Goal: Task Accomplishment & Management: Use online tool/utility

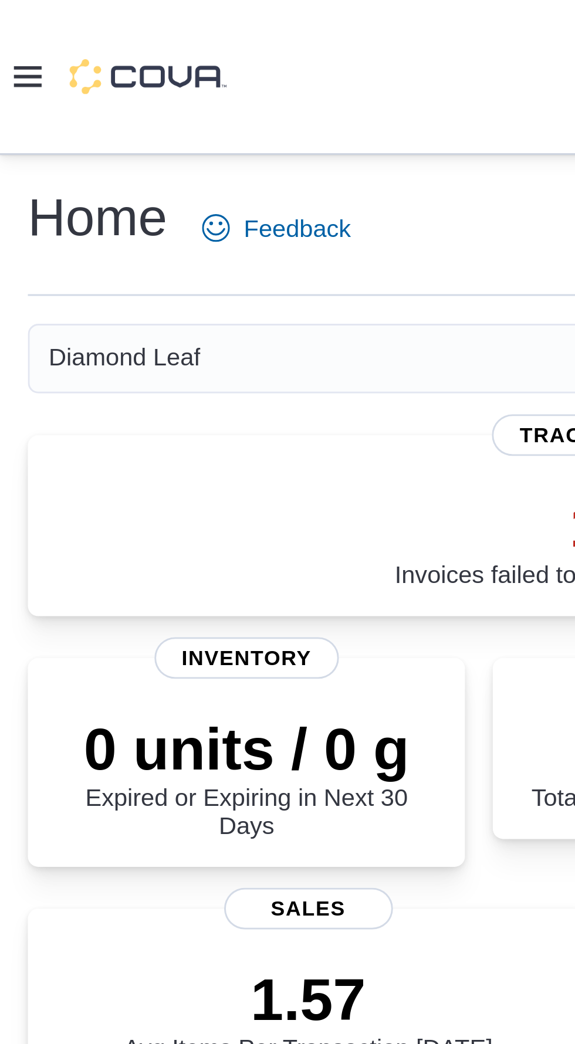
click at [10, 29] on icon at bounding box center [9, 25] width 9 height 7
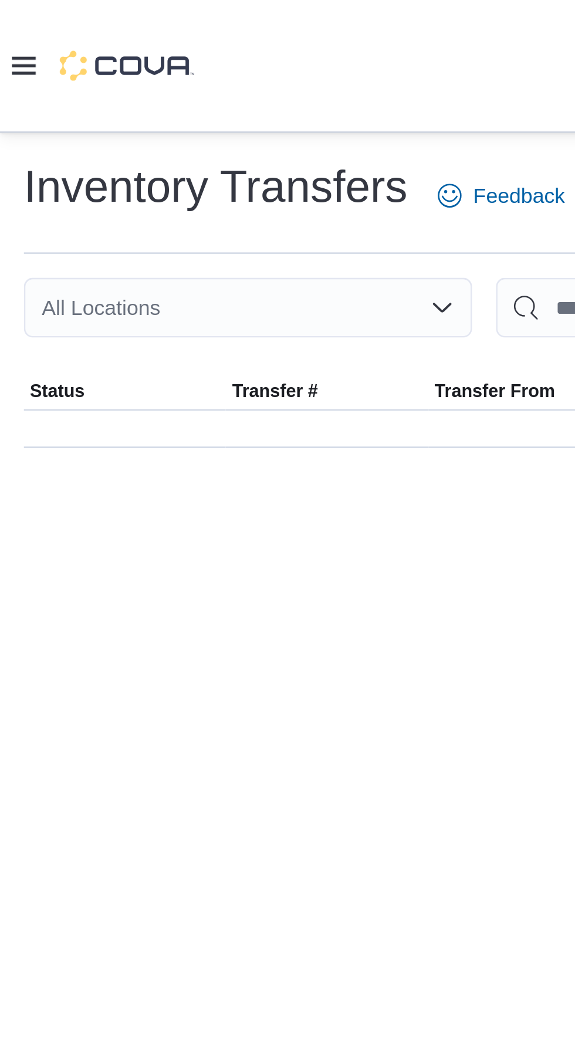
click at [11, 29] on icon at bounding box center [9, 25] width 9 height 7
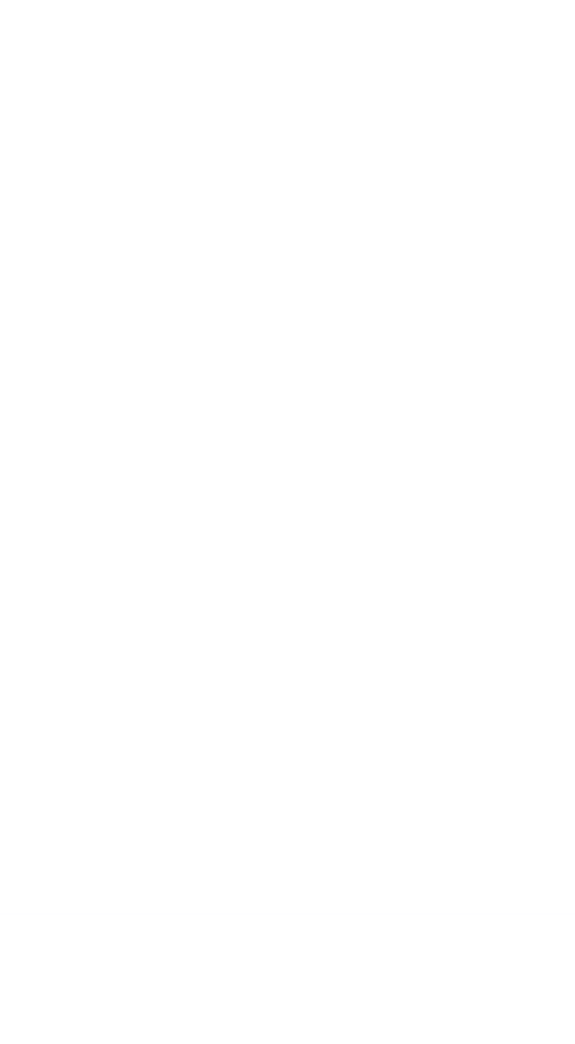
click at [48, 992] on div at bounding box center [287, 522] width 575 height 940
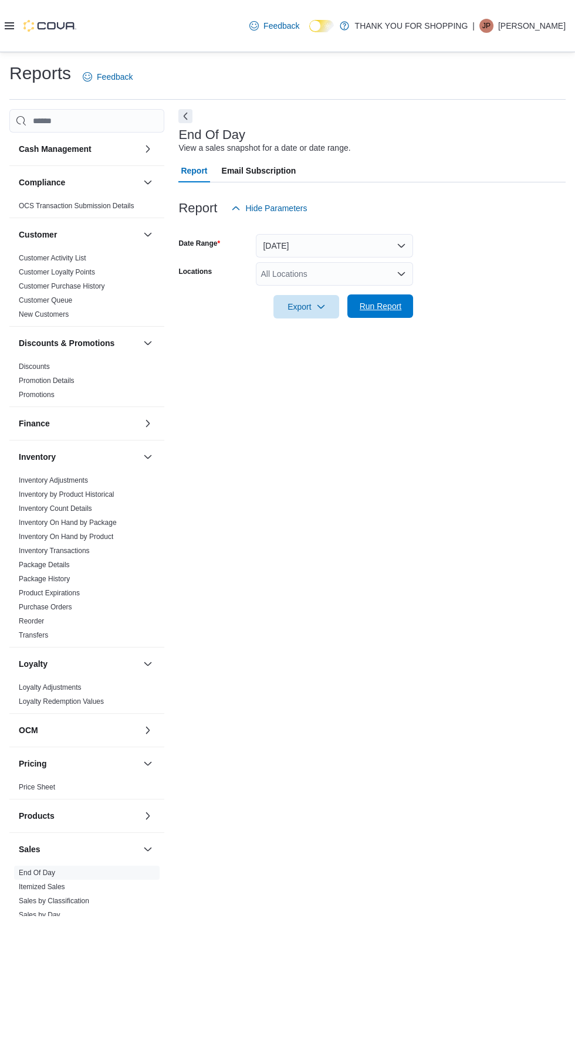
click at [411, 318] on button "Run Report" at bounding box center [380, 305] width 66 height 23
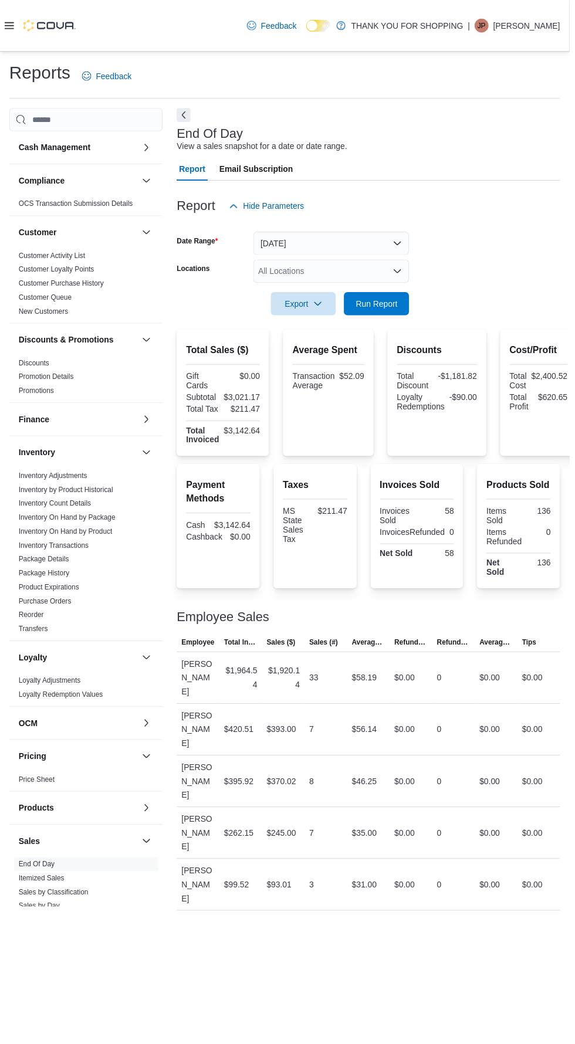
click at [355, 283] on div "All Locations" at bounding box center [334, 273] width 157 height 23
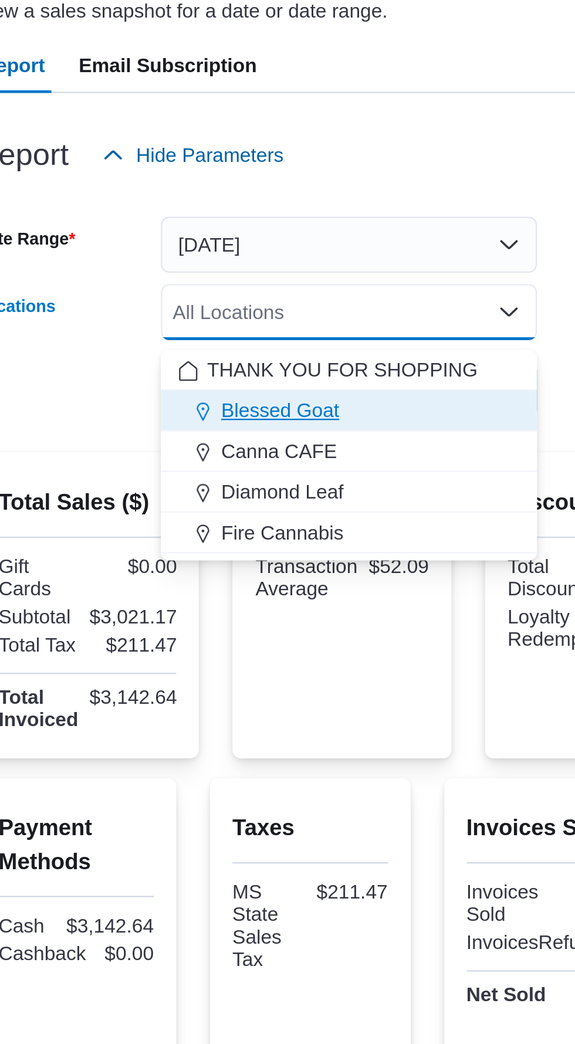
click at [344, 312] on div "Blessed Goat" at bounding box center [334, 315] width 143 height 12
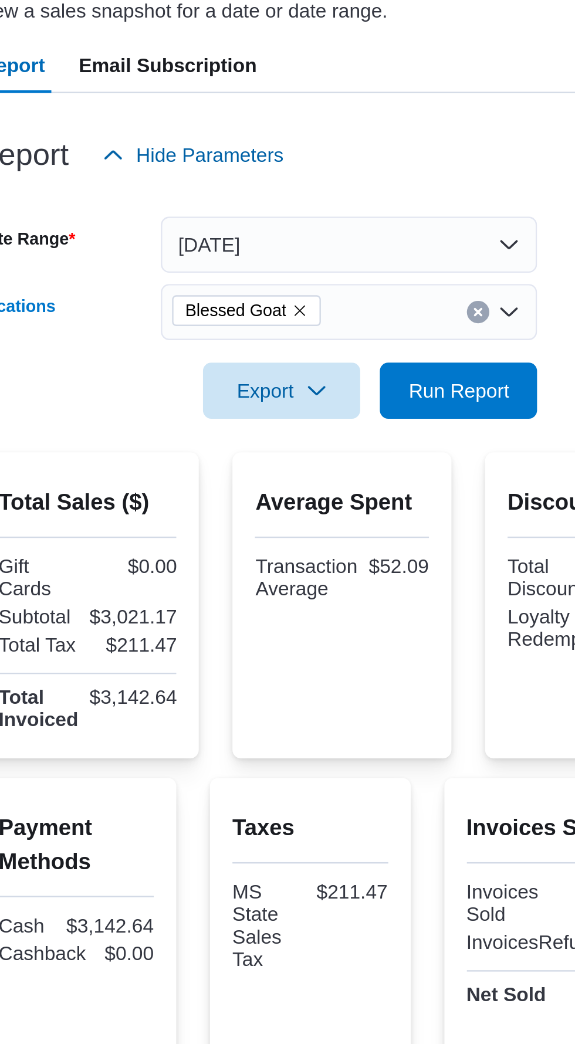
click at [358, 197] on div at bounding box center [371, 189] width 387 height 14
click at [387, 312] on span "Run Report" at bounding box center [381, 306] width 42 height 12
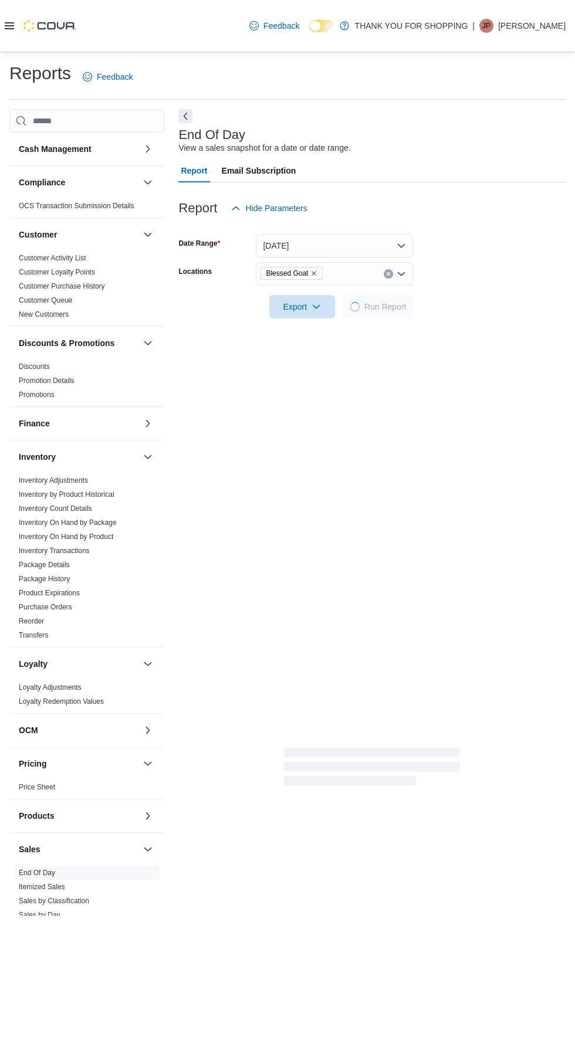
scroll to position [1, 0]
